Goal: Transaction & Acquisition: Purchase product/service

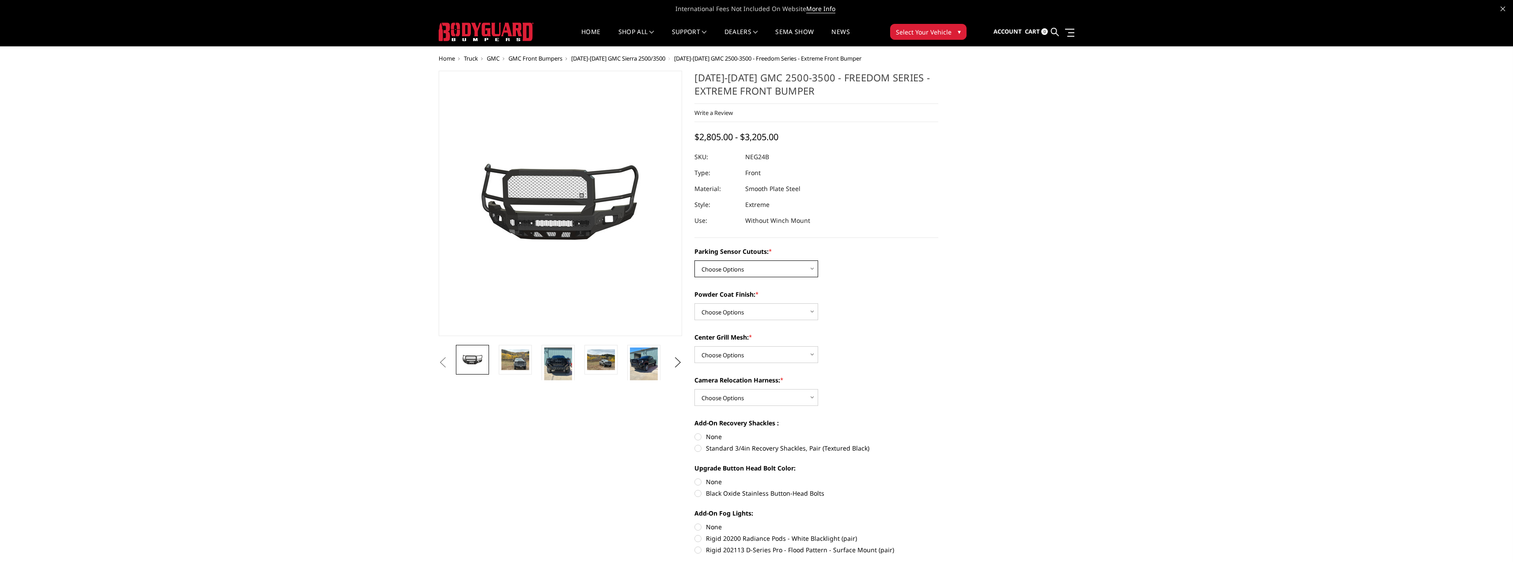
click at [781, 269] on select "Choose Options No - Without Parking Sensor Cutouts Yes - With Parking Sensor Cu…" at bounding box center [757, 268] width 124 height 17
select select "2874"
click at [695, 260] on select "Choose Options No - Without Parking Sensor Cutouts Yes - With Parking Sensor Cu…" at bounding box center [757, 268] width 124 height 17
click at [548, 364] on link at bounding box center [535, 362] width 28 height 35
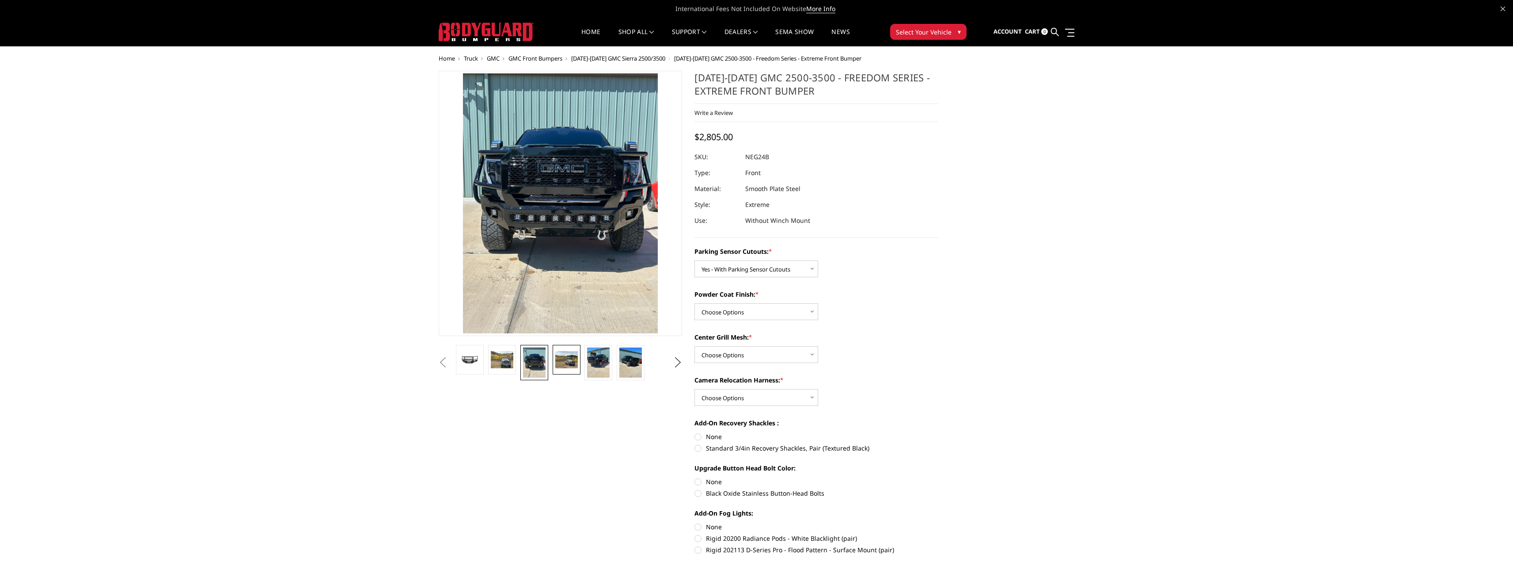
click at [570, 361] on img at bounding box center [566, 359] width 23 height 17
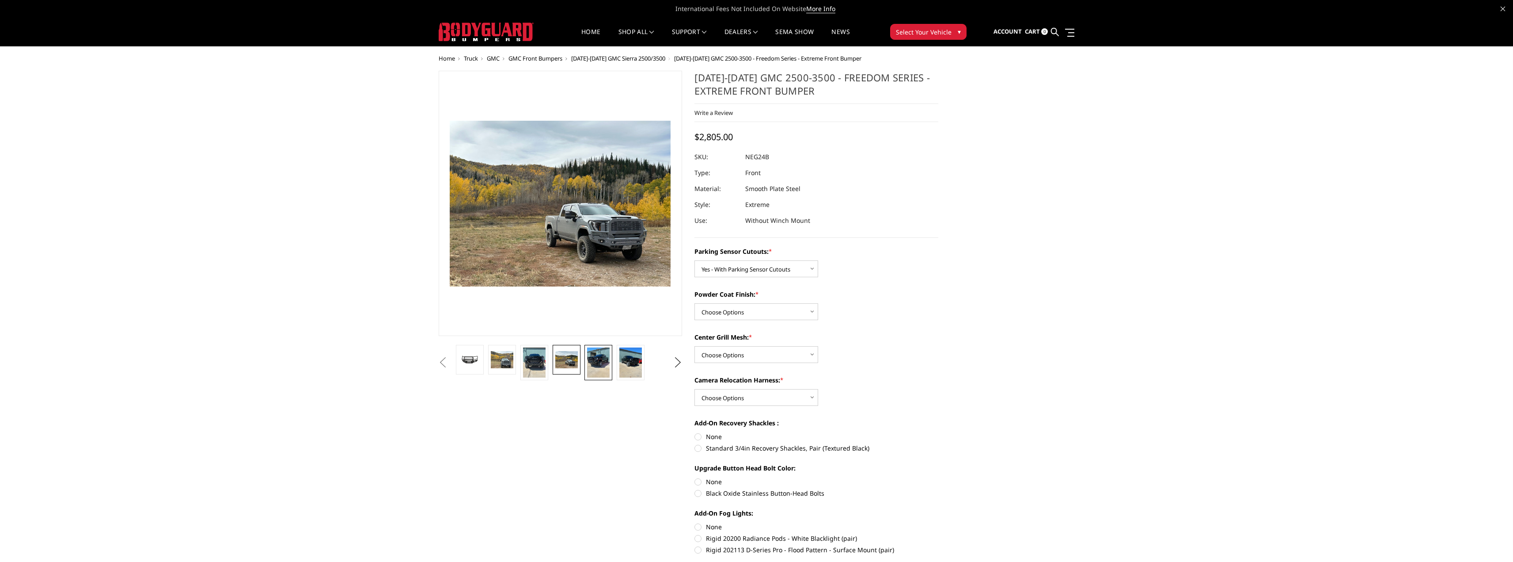
click at [604, 362] on img at bounding box center [598, 362] width 23 height 30
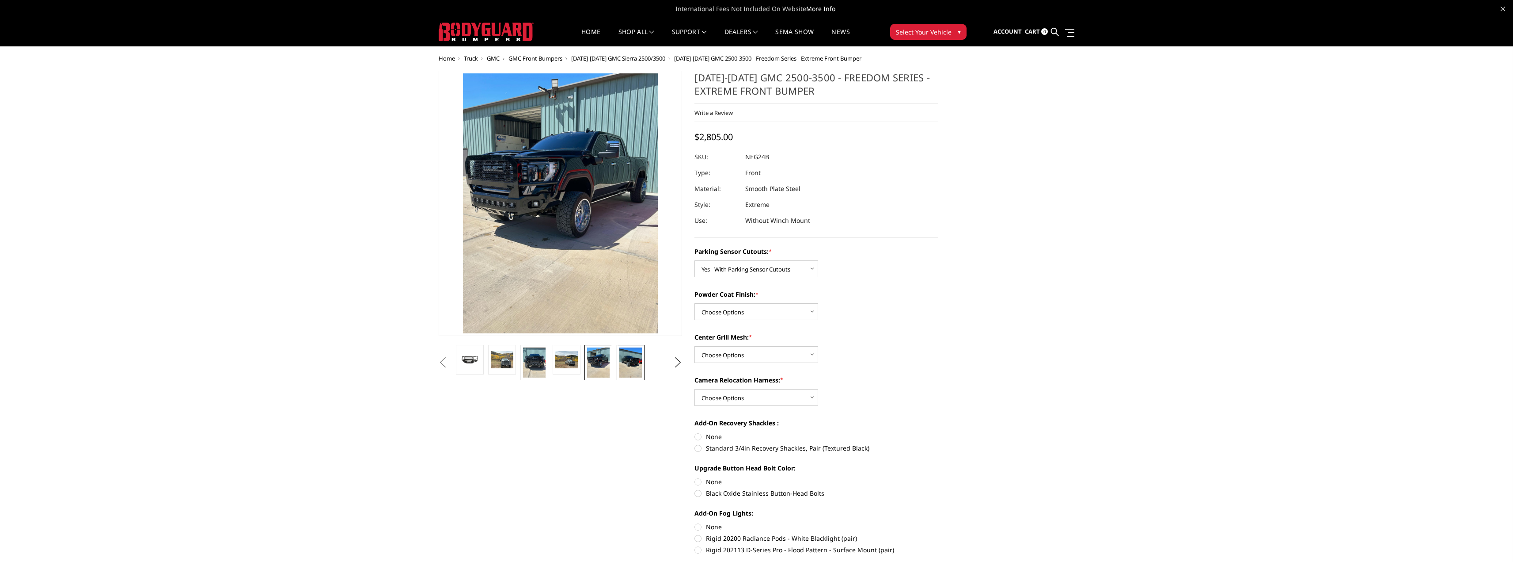
click at [636, 364] on img at bounding box center [631, 362] width 23 height 30
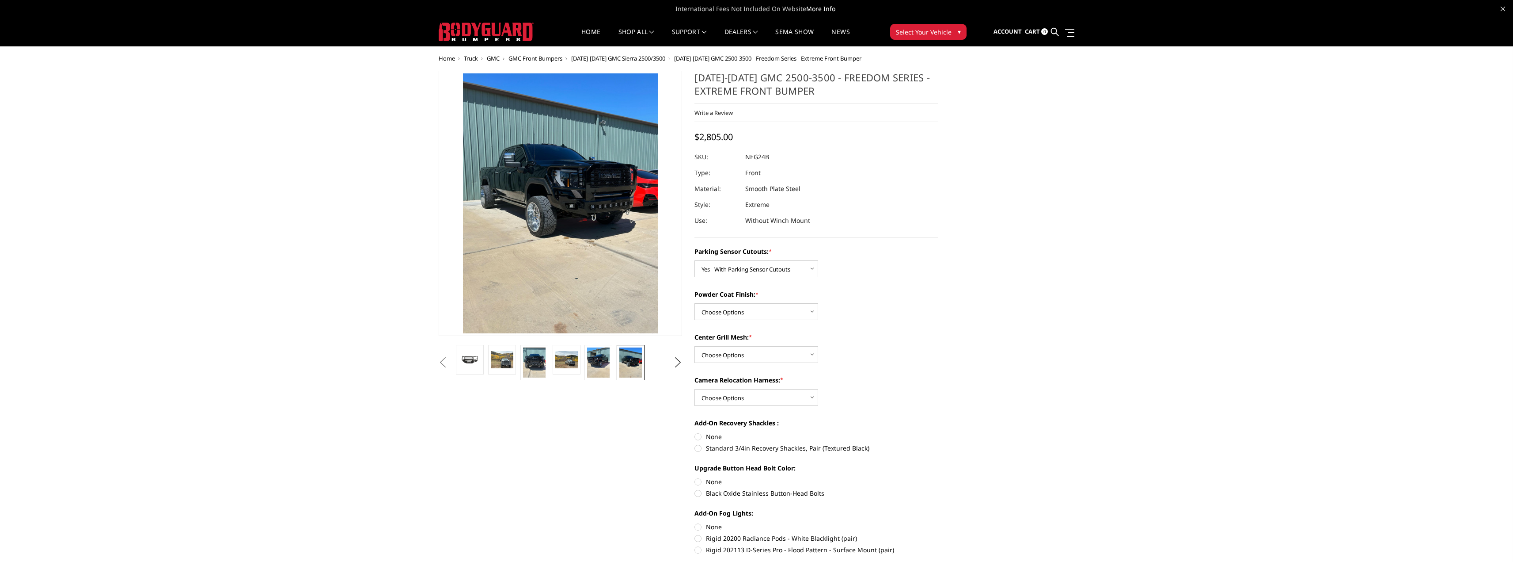
click at [523, 59] on span "GMC Front Bumpers" at bounding box center [536, 58] width 54 height 8
